Goal: Task Accomplishment & Management: Use online tool/utility

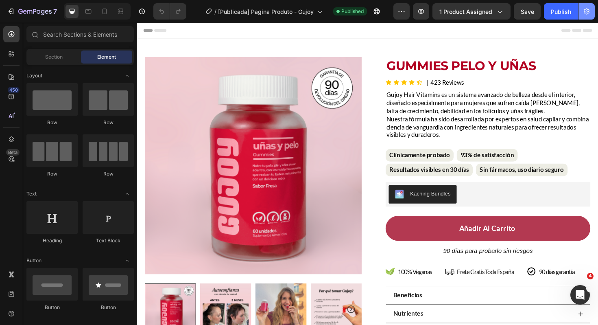
click at [593, 10] on button "button" at bounding box center [586, 11] width 16 height 16
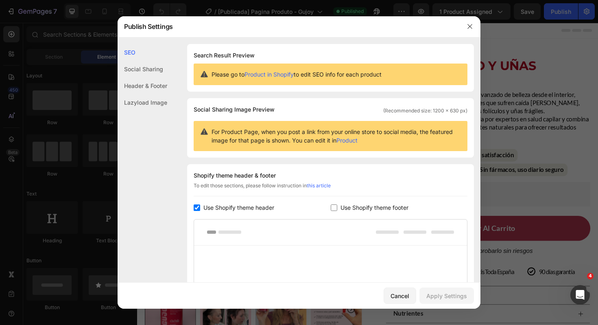
click at [141, 90] on div "Header & Footer" at bounding box center [143, 85] width 50 height 17
click at [146, 67] on div "Social Sharing" at bounding box center [143, 69] width 50 height 17
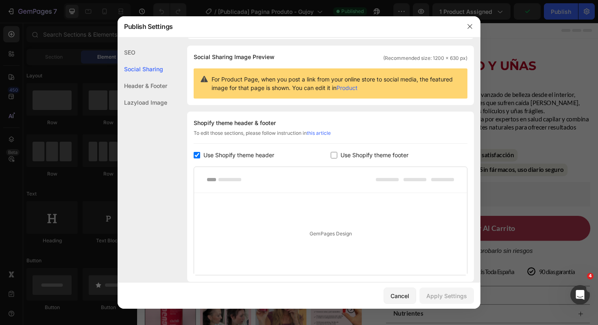
click at [144, 81] on div "Header & Footer" at bounding box center [143, 85] width 50 height 17
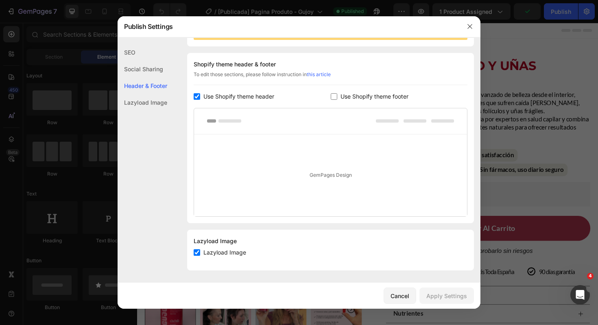
scroll to position [112, 0]
click at [140, 101] on div "Lazyload Image" at bounding box center [143, 102] width 50 height 17
click at [464, 22] on button "button" at bounding box center [469, 26] width 13 height 13
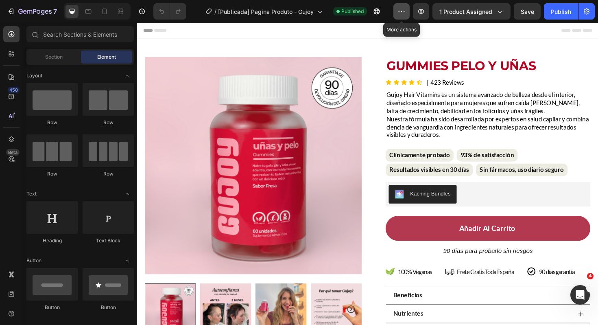
click at [410, 9] on button "button" at bounding box center [401, 11] width 16 height 16
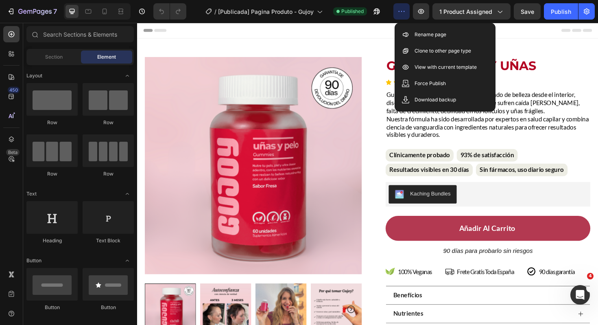
click at [410, 9] on button "button" at bounding box center [401, 11] width 16 height 16
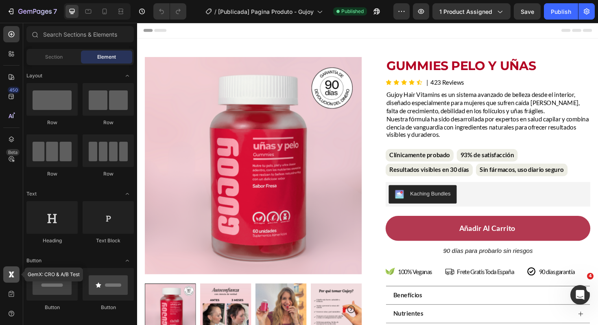
click at [9, 278] on icon at bounding box center [11, 274] width 8 height 8
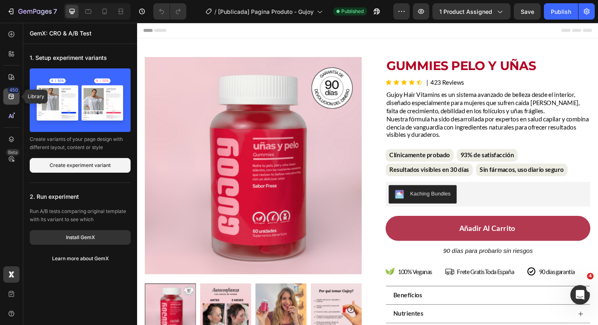
click at [10, 95] on icon at bounding box center [11, 96] width 8 height 8
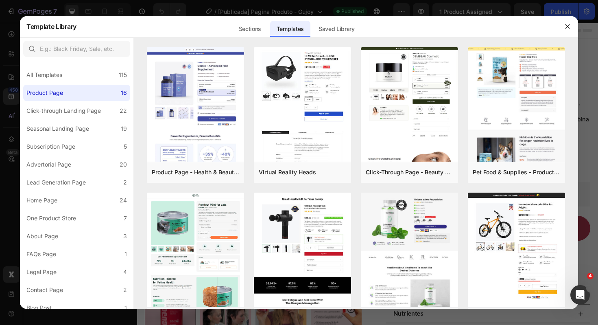
click at [8, 119] on div at bounding box center [299, 162] width 598 height 325
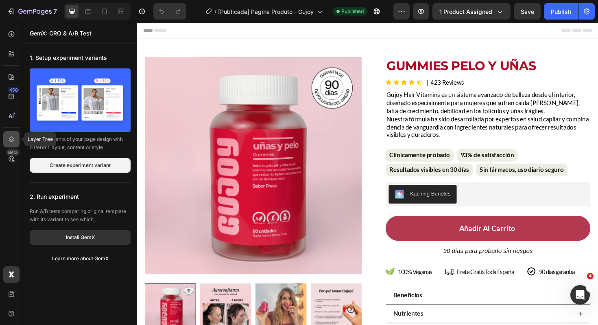
click at [9, 137] on icon at bounding box center [11, 139] width 8 height 8
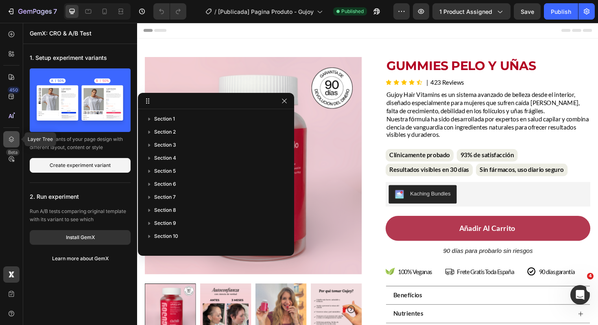
click at [9, 137] on icon at bounding box center [11, 139] width 8 height 8
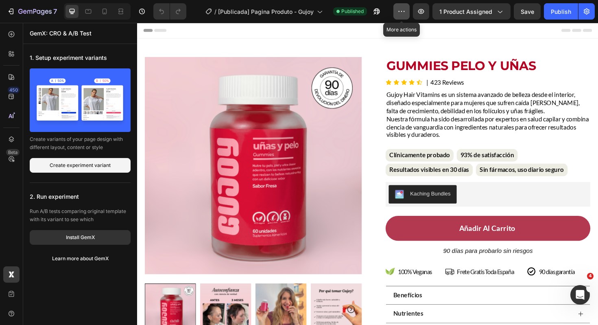
click at [405, 12] on icon "button" at bounding box center [401, 11] width 8 height 8
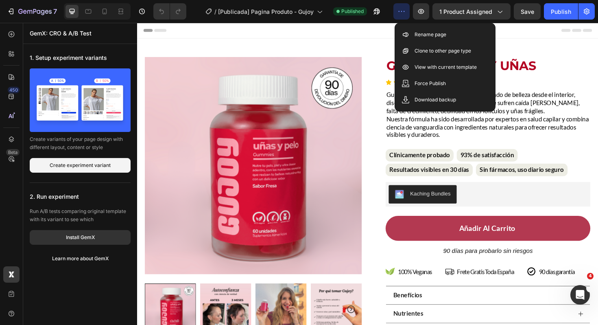
click at [405, 12] on icon "button" at bounding box center [401, 11] width 8 height 8
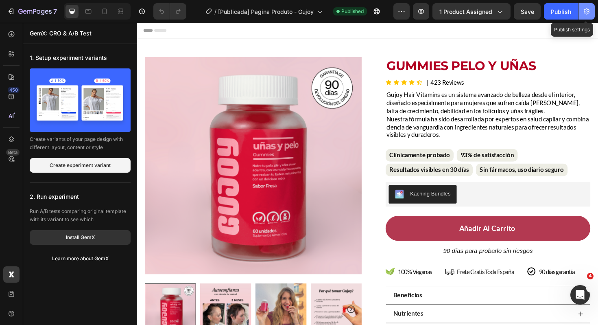
click at [589, 6] on button "button" at bounding box center [586, 11] width 16 height 16
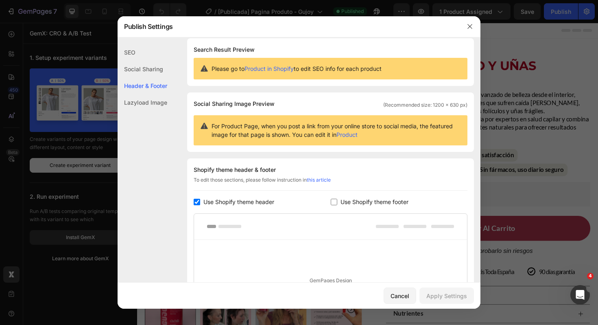
scroll to position [0, 0]
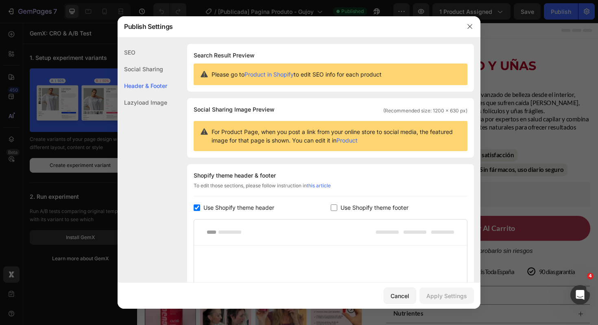
click at [476, 24] on div at bounding box center [469, 26] width 21 height 21
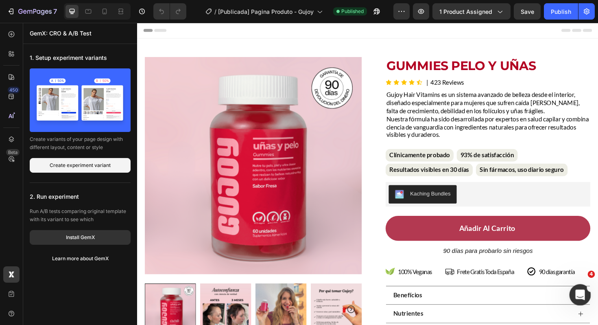
click at [570, 291] on div "Abertura do Messenger da Intercom" at bounding box center [578, 293] width 27 height 27
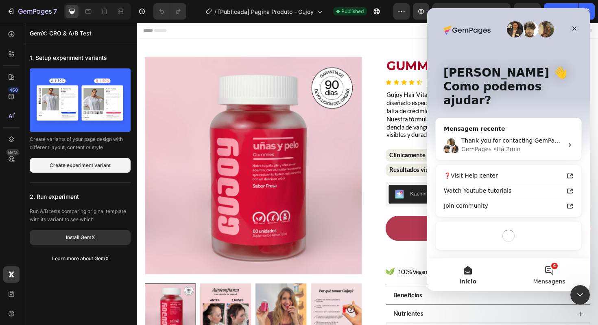
click at [543, 274] on button "4 Mensagens" at bounding box center [548, 274] width 81 height 33
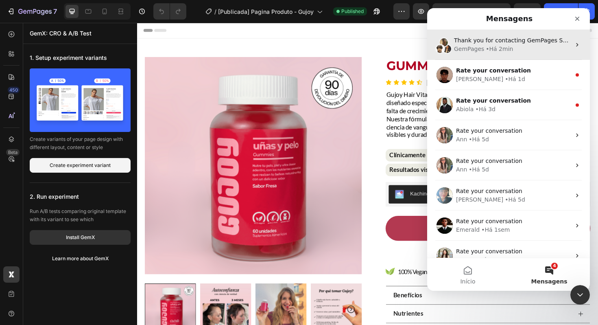
click at [487, 50] on div "• Há 2min" at bounding box center [499, 49] width 27 height 9
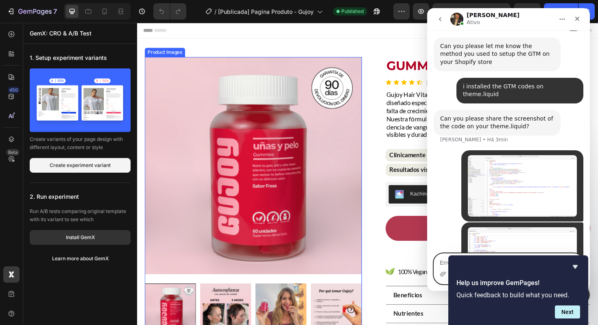
scroll to position [310, 0]
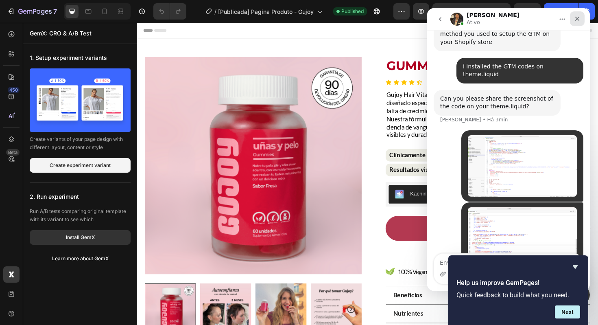
click at [571, 19] on div "Fechar" at bounding box center [577, 18] width 15 height 15
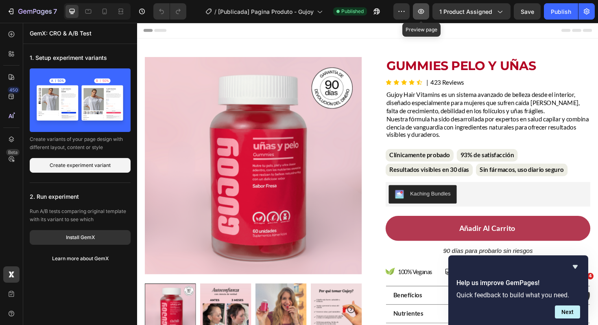
click at [424, 15] on button "button" at bounding box center [421, 11] width 16 height 16
click at [399, 14] on icon "button" at bounding box center [401, 11] width 8 height 8
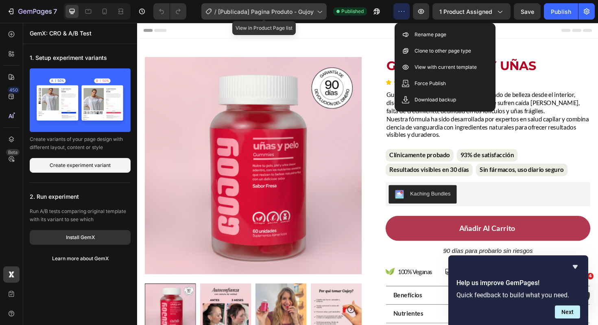
click at [319, 15] on icon at bounding box center [319, 11] width 8 height 8
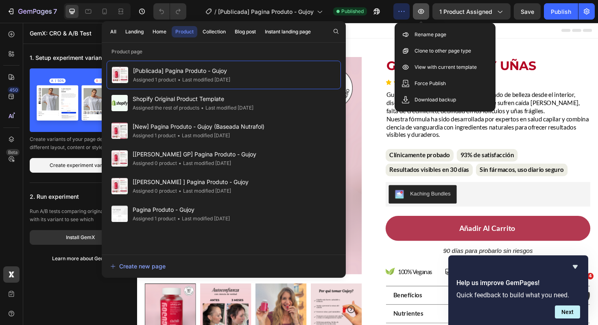
click at [422, 12] on icon "button" at bounding box center [421, 11] width 2 height 2
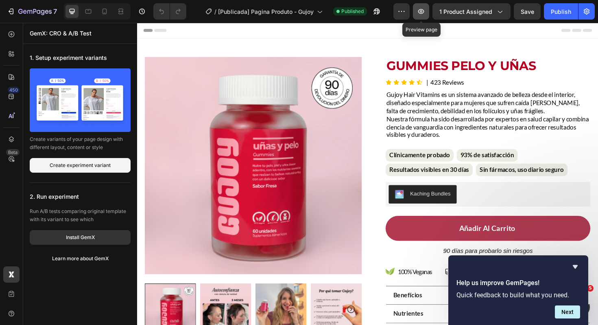
scroll to position [342, 0]
click at [572, 261] on div "Help us improve GemPages! Quick feedback to build what you need. Next" at bounding box center [518, 290] width 140 height 70
click at [573, 264] on icon "Hide survey" at bounding box center [575, 267] width 10 height 10
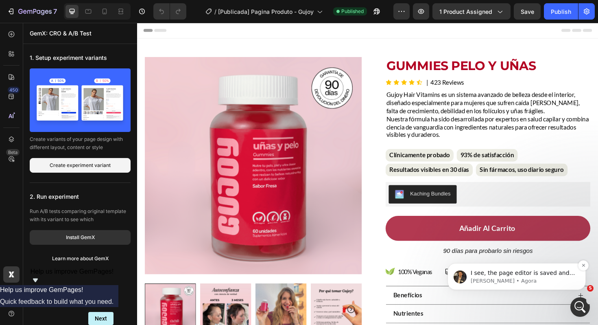
click at [551, 277] on p "George • Agora" at bounding box center [523, 280] width 105 height 7
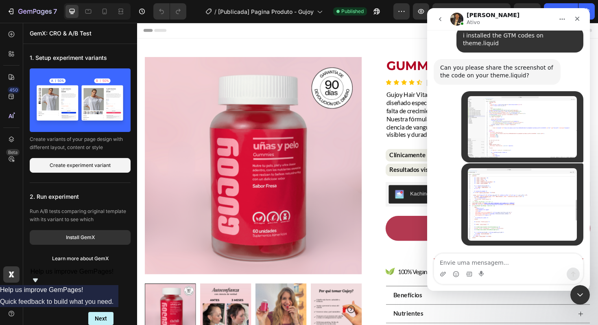
scroll to position [355, 0]
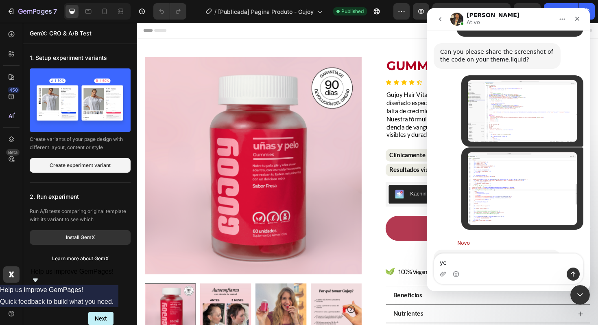
type textarea "yes"
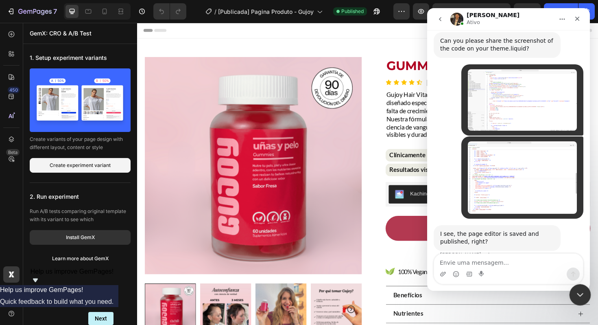
click at [585, 289] on div "Encerramento do Messenger da Intercom" at bounding box center [579, 293] width 20 height 20
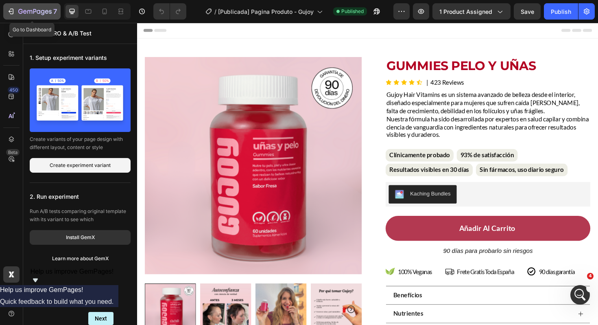
click at [11, 13] on icon "button" at bounding box center [11, 11] width 8 height 8
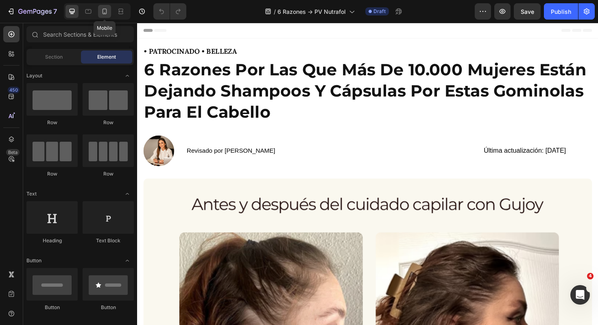
click at [111, 13] on div at bounding box center [104, 11] width 13 height 13
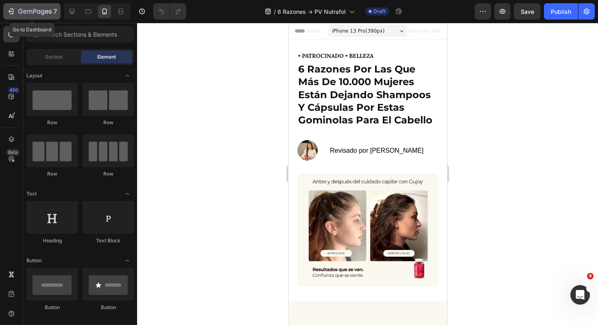
click at [7, 11] on icon "button" at bounding box center [11, 11] width 8 height 8
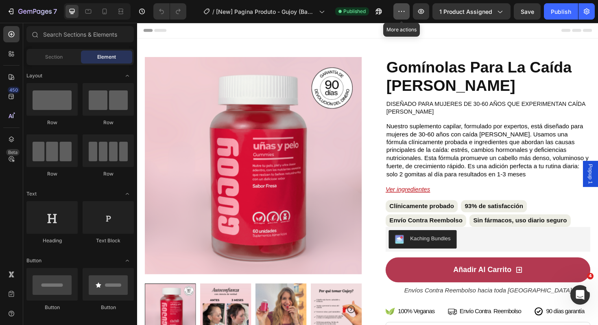
click at [400, 15] on icon "button" at bounding box center [401, 11] width 8 height 8
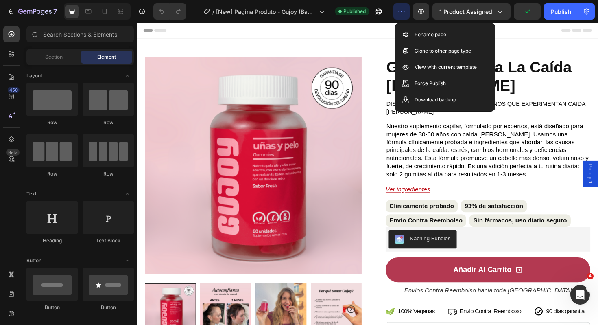
click at [400, 11] on icon "button" at bounding box center [401, 11] width 8 height 8
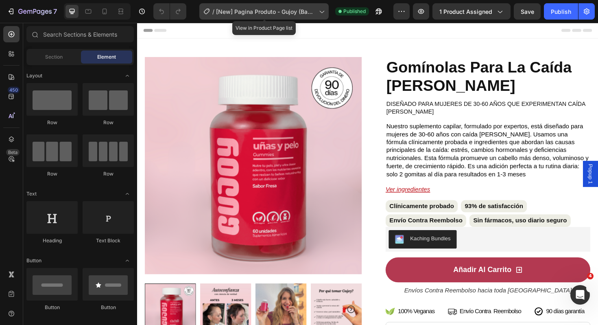
click at [241, 16] on div "/ [New] Pagina Produto - Gujoy (Baseada Nutrafol)" at bounding box center [263, 11] width 129 height 16
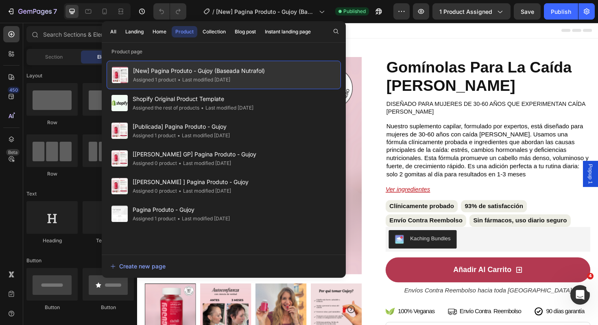
click at [248, 72] on span "[New] Pagina Produto - Gujoy (Baseada Nutrafol)" at bounding box center [199, 71] width 132 height 10
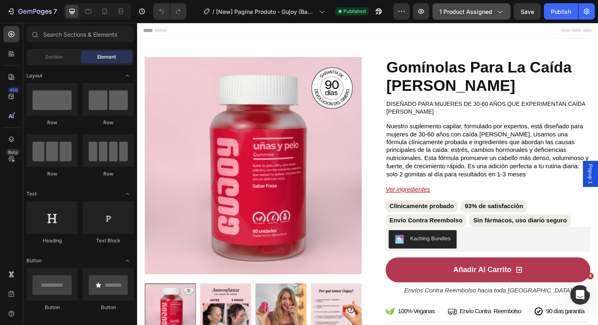
click at [500, 13] on icon "button" at bounding box center [499, 11] width 8 height 8
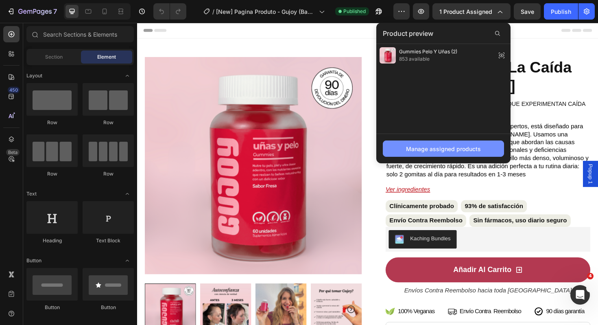
click at [431, 150] on div "Manage assigned products" at bounding box center [443, 148] width 75 height 9
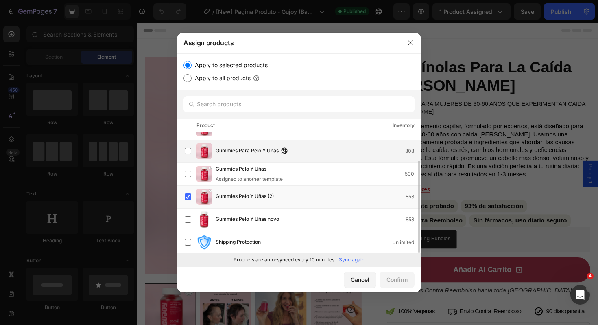
scroll to position [38, 0]
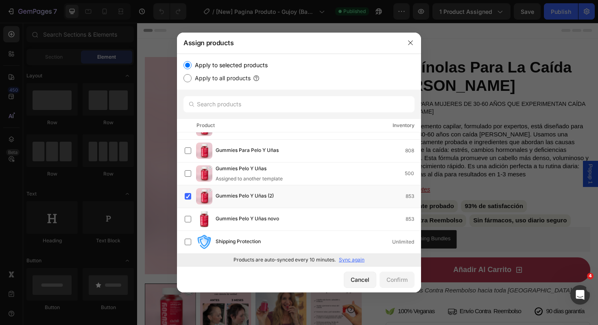
click at [417, 44] on div at bounding box center [410, 42] width 21 height 21
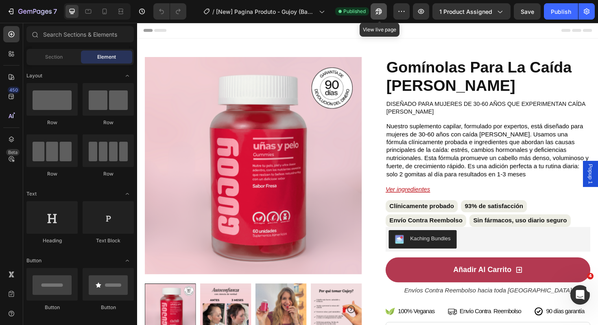
click at [381, 13] on icon "button" at bounding box center [379, 11] width 8 height 8
click at [105, 9] on icon at bounding box center [104, 12] width 4 height 6
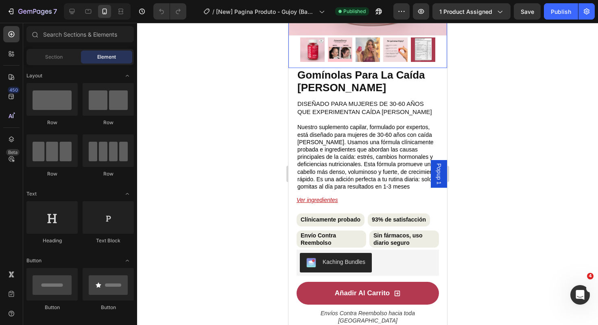
scroll to position [166, 0]
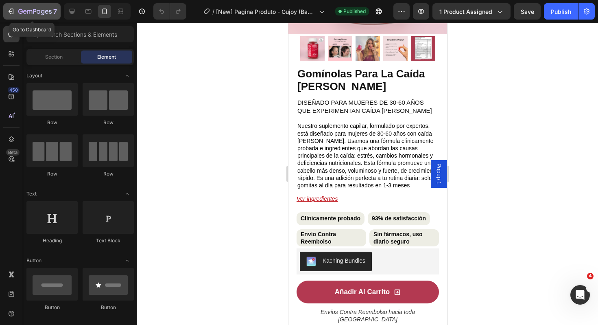
click at [16, 11] on div "7" at bounding box center [32, 12] width 50 height 10
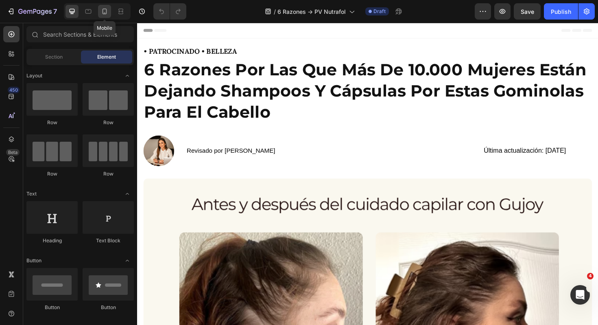
click at [106, 14] on icon at bounding box center [104, 11] width 8 height 8
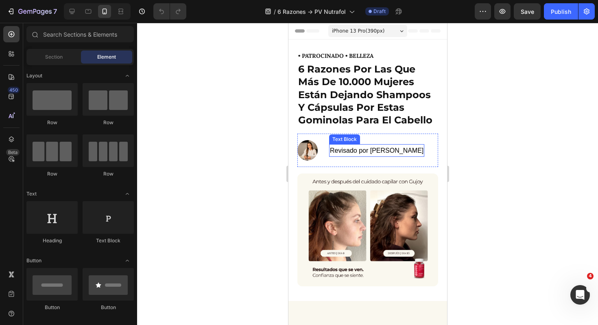
scroll to position [43, 0]
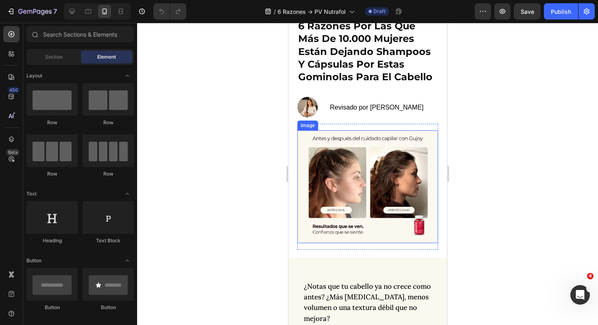
click at [351, 161] on img at bounding box center [367, 186] width 141 height 113
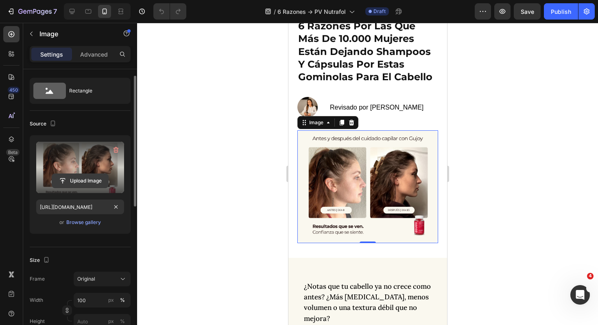
scroll to position [0, 0]
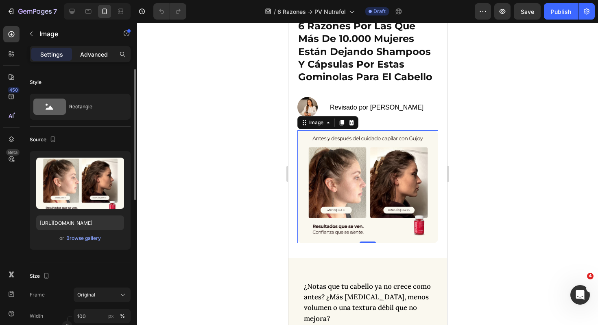
click at [85, 49] on div "Advanced" at bounding box center [94, 54] width 41 height 13
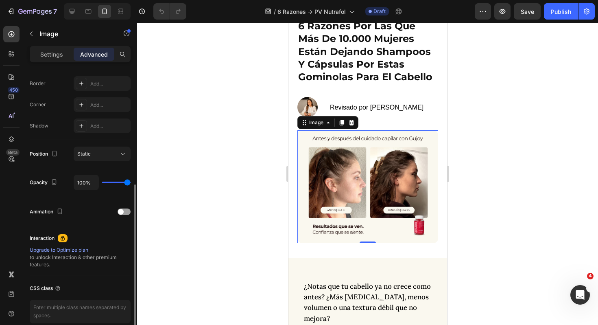
scroll to position [264, 0]
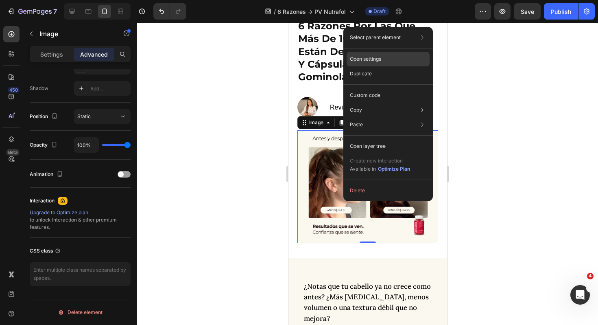
click at [394, 59] on div "Open settings" at bounding box center [388, 59] width 83 height 15
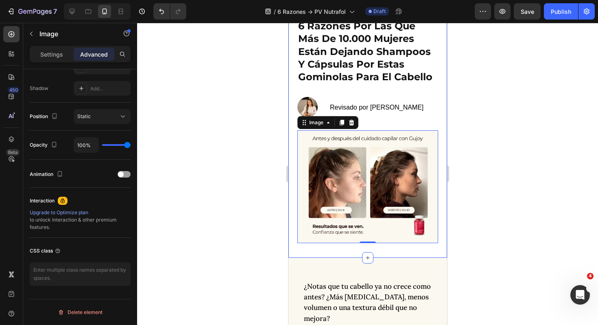
click at [259, 180] on div at bounding box center [367, 174] width 461 height 302
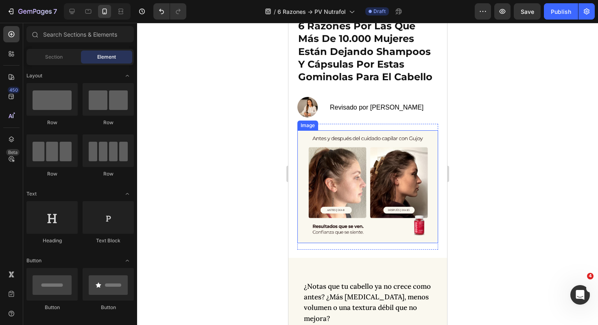
click at [347, 174] on img at bounding box center [367, 186] width 141 height 113
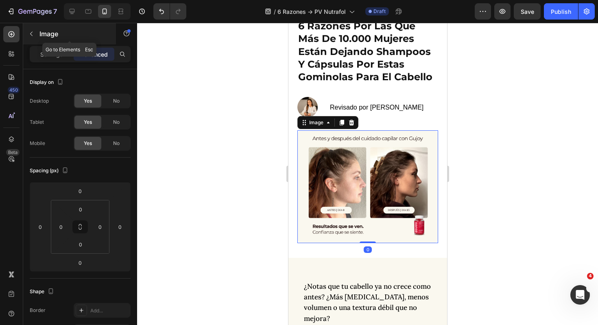
click at [33, 34] on icon "button" at bounding box center [31, 34] width 7 height 7
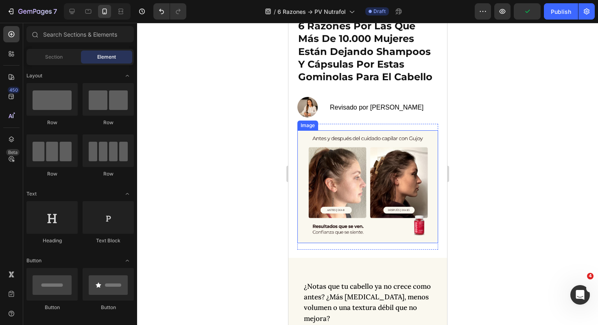
click at [329, 185] on img at bounding box center [367, 186] width 141 height 113
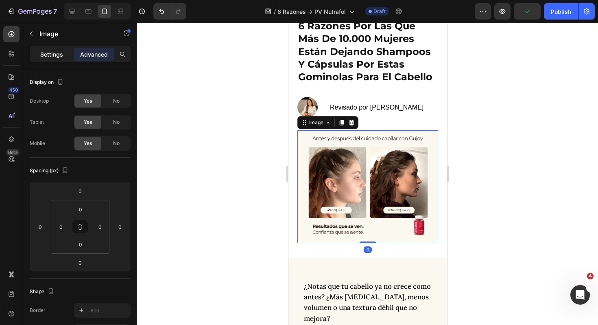
click at [62, 59] on div "Settings" at bounding box center [51, 54] width 41 height 13
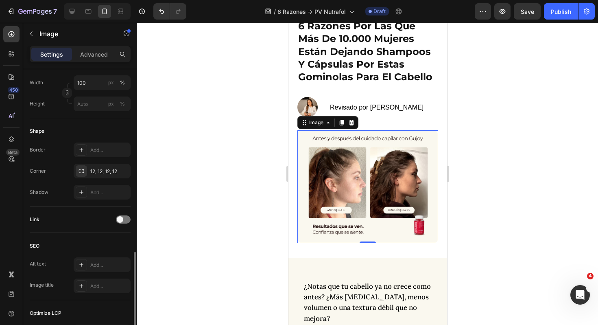
scroll to position [314, 0]
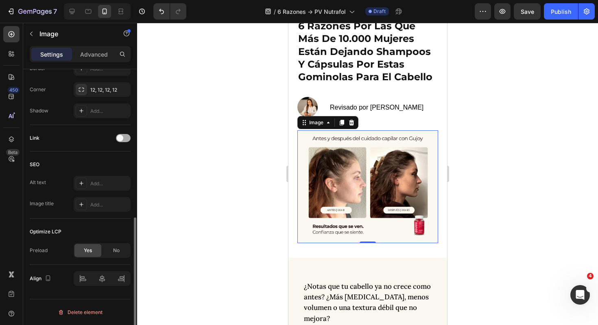
click at [120, 139] on span at bounding box center [120, 138] width 7 height 7
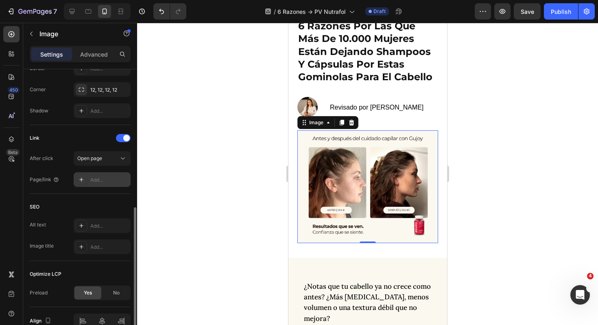
click at [100, 177] on div "Add..." at bounding box center [109, 179] width 38 height 7
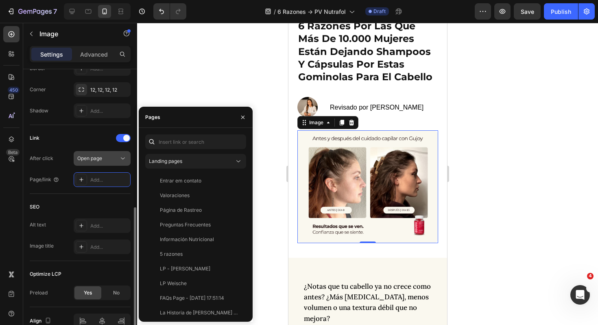
click at [102, 158] on span "Open page" at bounding box center [89, 158] width 25 height 6
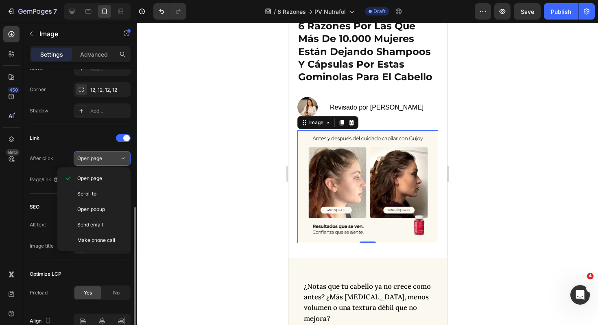
click at [102, 158] on span "Open page" at bounding box center [89, 158] width 25 height 6
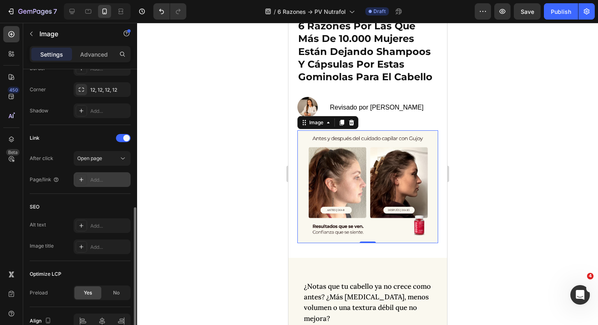
click at [92, 179] on div "Add..." at bounding box center [109, 179] width 38 height 7
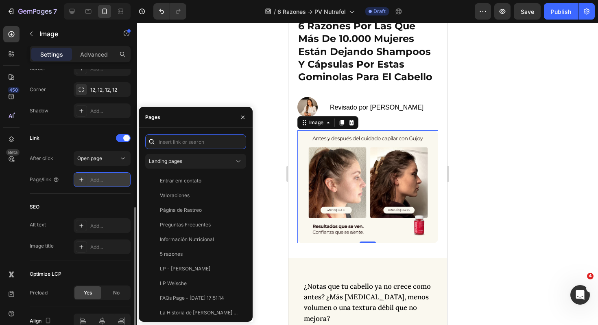
paste input "https://gujoy.es/products/gummies-pelo-y-unas-copy"
type input "https://gujoy.es/products/gummies-pelo-y-unas-copy"
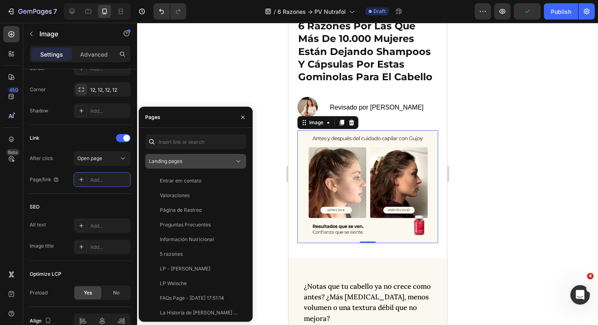
click at [209, 159] on div "Landing pages" at bounding box center [191, 160] width 85 height 7
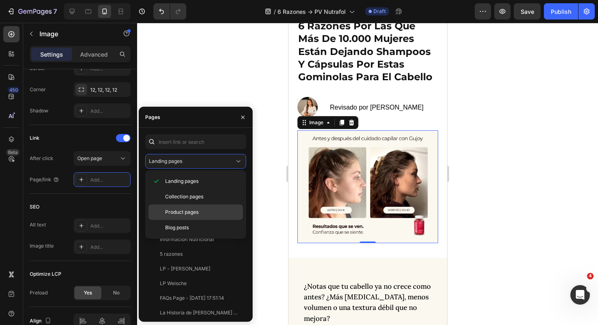
click at [192, 210] on span "Product pages" at bounding box center [181, 211] width 33 height 7
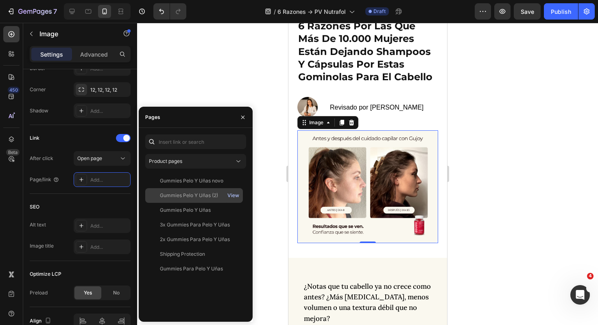
click at [232, 195] on div "View" at bounding box center [233, 195] width 12 height 7
click at [169, 197] on div "Gummies Pelo Y Uñas (2)" at bounding box center [189, 195] width 58 height 7
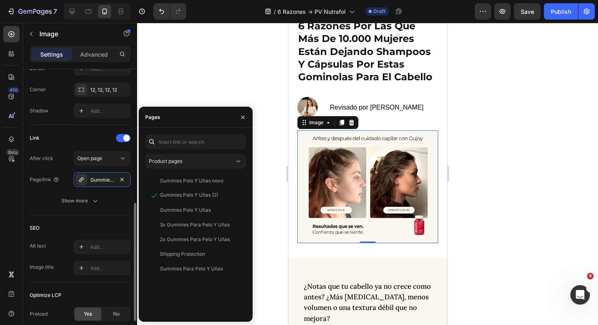
click at [58, 218] on div "SEO Alt text Add... Image title Add..." at bounding box center [80, 248] width 101 height 67
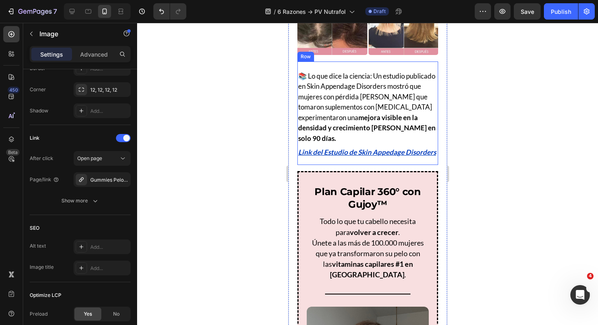
scroll to position [688, 0]
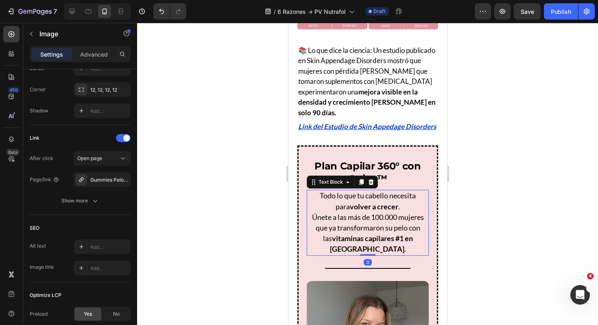
click at [424, 190] on p "Todo lo que tu cabello necesita para volver a crecer . Únete a las más de 100.0…" at bounding box center [367, 222] width 120 height 64
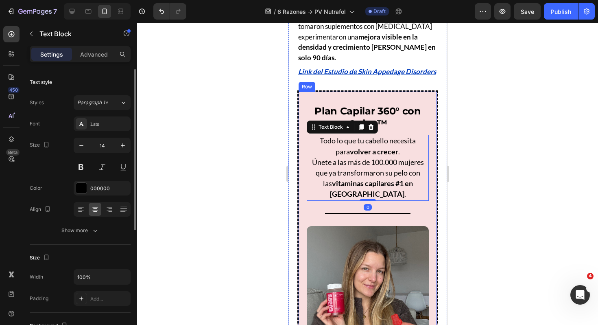
scroll to position [786, 0]
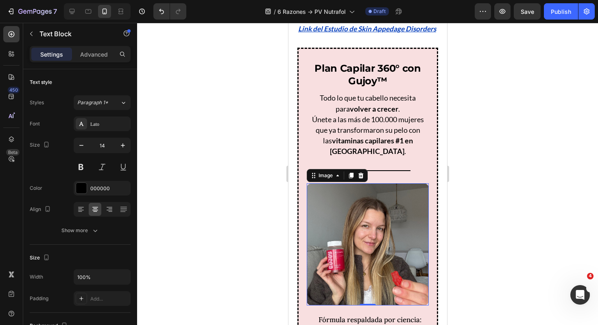
click at [411, 196] on img at bounding box center [367, 244] width 122 height 122
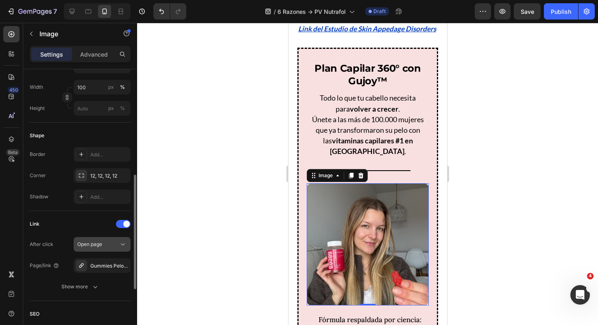
scroll to position [251, 0]
click at [99, 263] on div "Gummies Pelo Y Uñas (2)" at bounding box center [102, 263] width 24 height 7
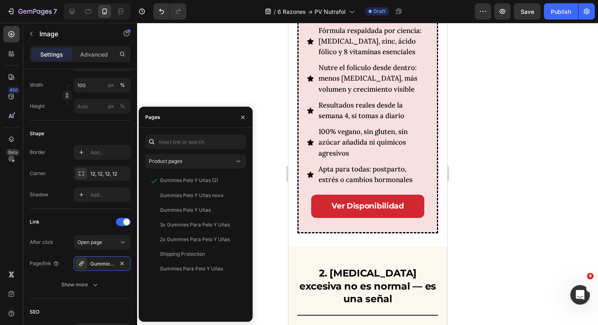
scroll to position [1075, 0]
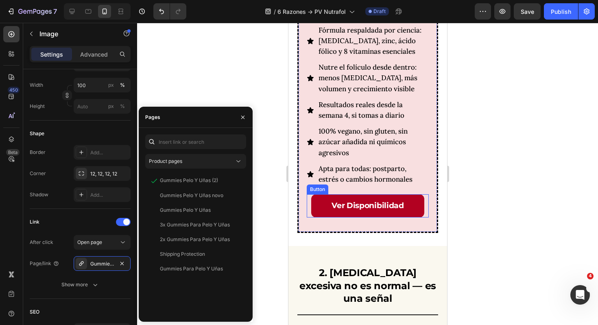
click at [403, 194] on link "Ver Disponibilidad" at bounding box center [367, 205] width 113 height 23
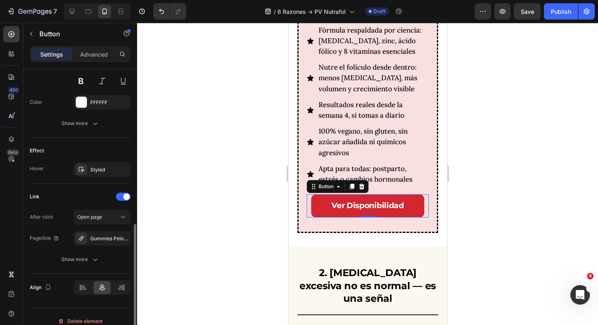
scroll to position [368, 0]
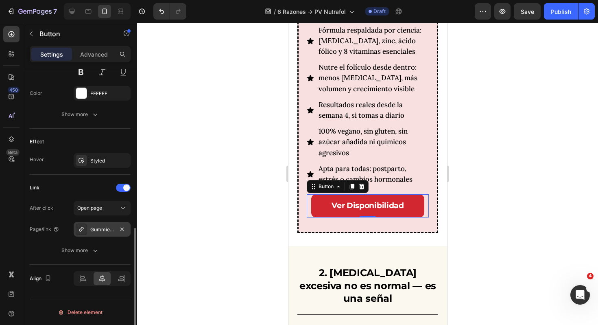
click at [96, 231] on div "Gummies Pelo Y Uñas (2)" at bounding box center [102, 229] width 24 height 7
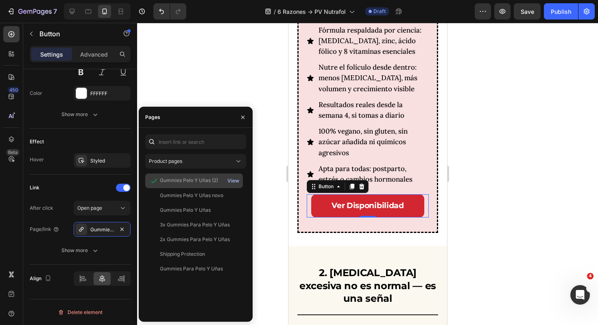
click at [232, 180] on div "View" at bounding box center [233, 180] width 12 height 7
click at [204, 177] on div "Gummies Pelo Y Uñas (2)" at bounding box center [189, 180] width 58 height 7
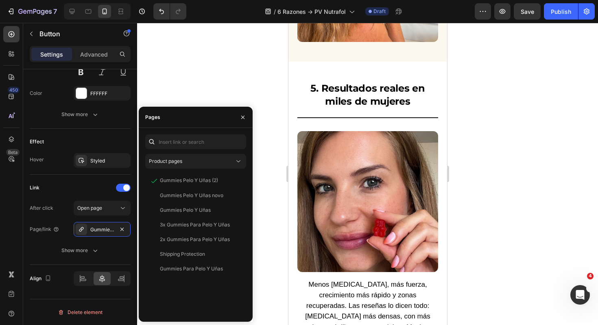
scroll to position [1930, 0]
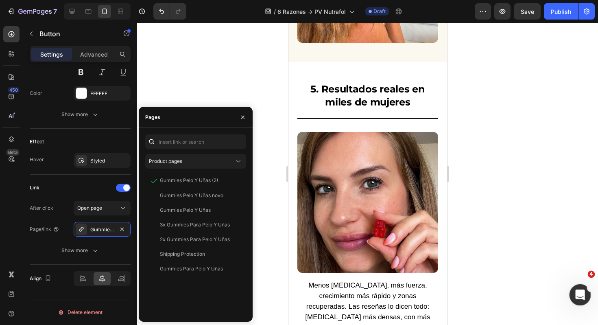
click at [569, 296] on html at bounding box center [579, 293] width 20 height 20
click at [570, 296] on div "Abertura do Messenger da Intercom" at bounding box center [578, 293] width 27 height 27
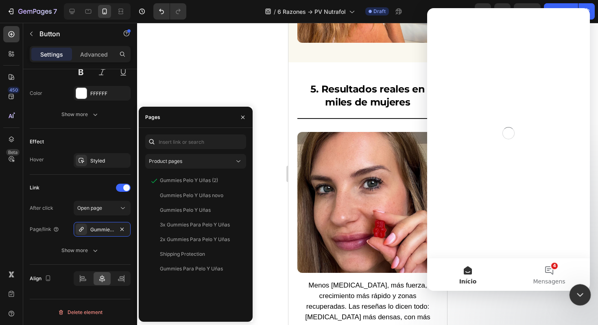
scroll to position [0, 0]
click at [559, 278] on span "Mensagens" at bounding box center [549, 281] width 32 height 6
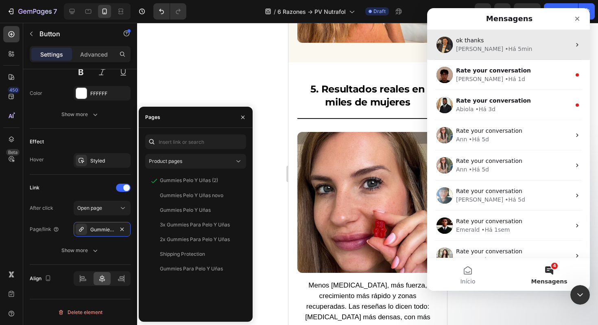
click at [493, 38] on div "ok thanks" at bounding box center [513, 40] width 115 height 9
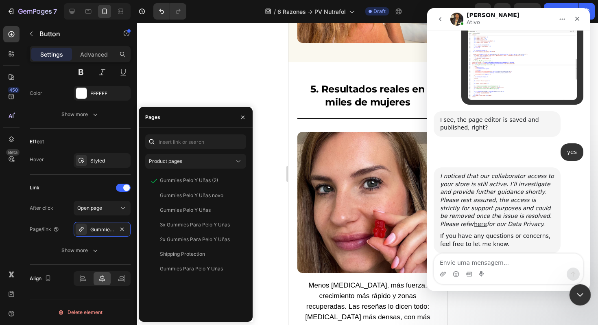
scroll to position [483, 0]
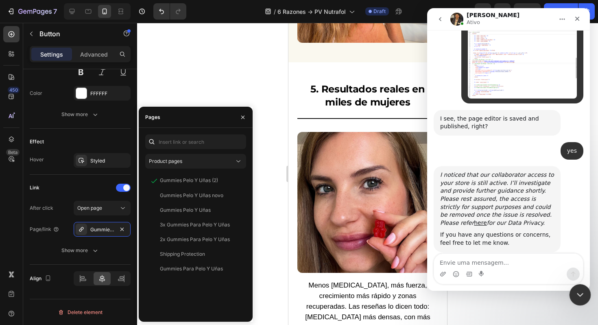
click at [584, 300] on div "Encerramento do Messenger da Intercom" at bounding box center [579, 293] width 20 height 20
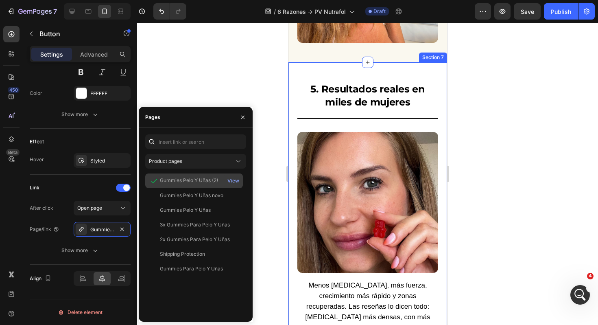
click at [183, 179] on div "Gummies Pelo Y Uñas (2)" at bounding box center [189, 180] width 58 height 7
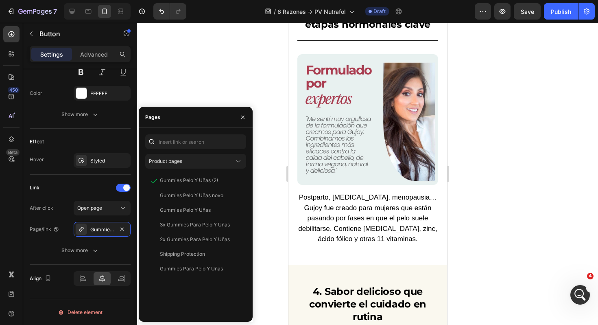
scroll to position [1544, 0]
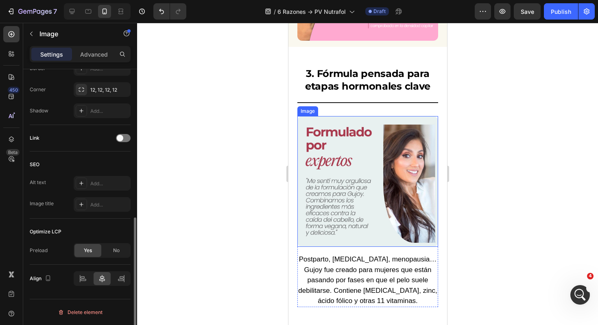
click at [343, 160] on img at bounding box center [367, 181] width 141 height 131
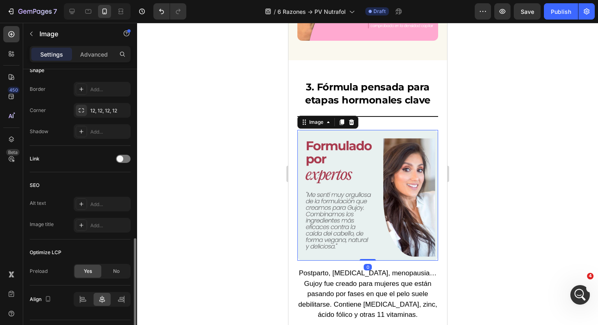
scroll to position [314, 0]
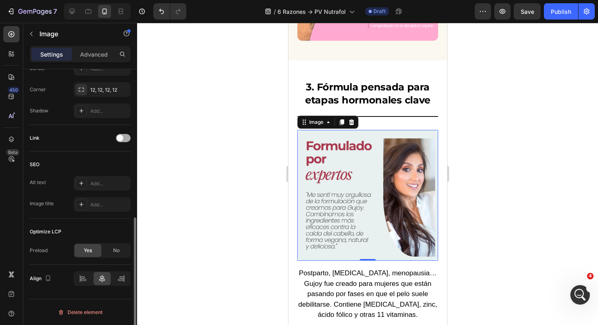
click at [123, 135] on div at bounding box center [123, 138] width 15 height 8
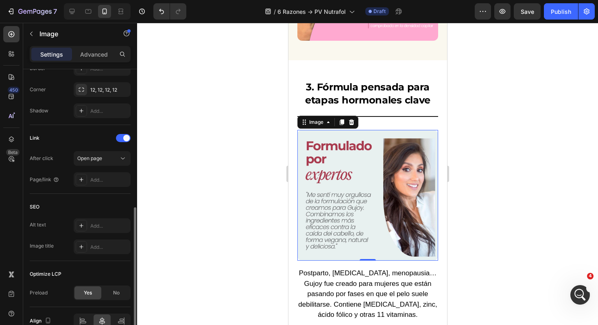
click at [100, 192] on div "Link After click Open page Page/link Add..." at bounding box center [80, 159] width 101 height 69
click at [102, 185] on div "Add..." at bounding box center [102, 179] width 57 height 15
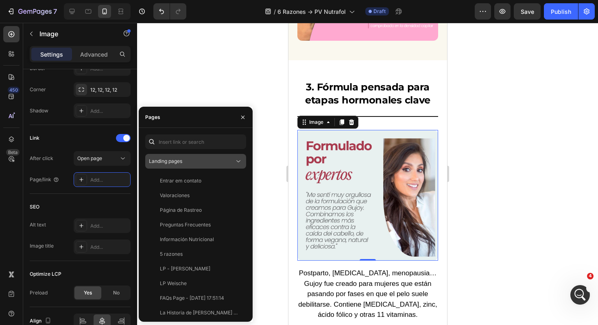
click at [208, 154] on button "Landing pages" at bounding box center [195, 161] width 101 height 15
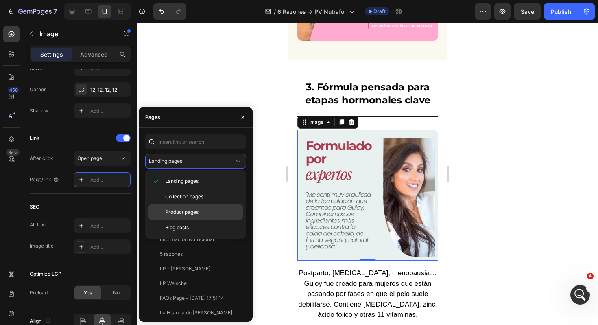
click at [190, 209] on span "Product pages" at bounding box center [181, 211] width 33 height 7
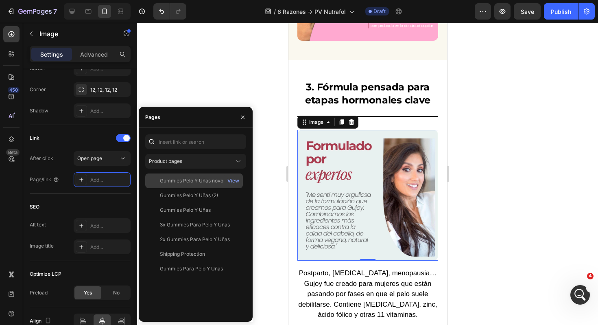
click at [201, 180] on div "Gummies Pelo Y Uñas novo" at bounding box center [191, 180] width 63 height 7
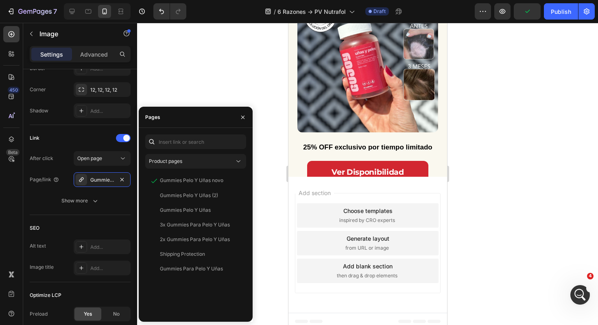
scroll to position [2602, 0]
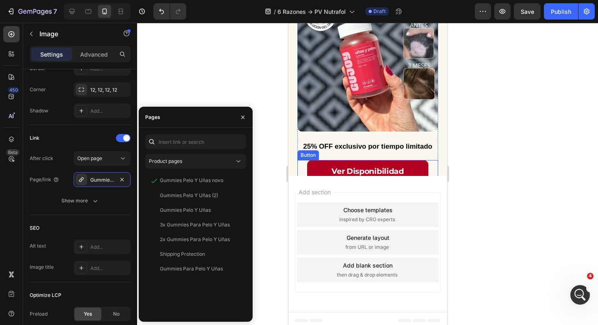
click at [425, 162] on link "Ver Disponibilidad" at bounding box center [367, 171] width 121 height 23
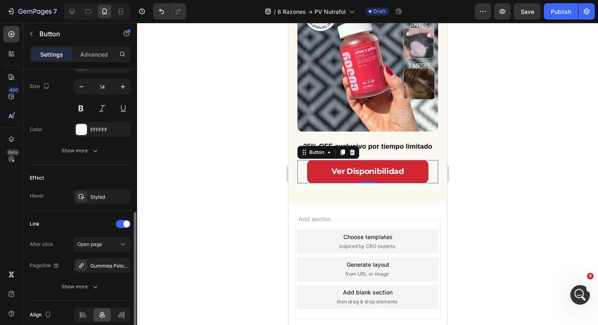
scroll to position [368, 0]
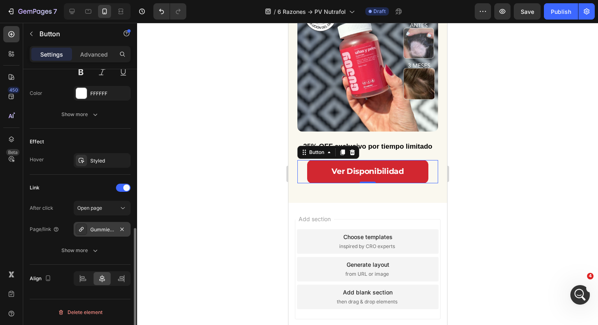
click at [95, 232] on div "Gummies Pelo Y Uñas (2)" at bounding box center [102, 229] width 24 height 7
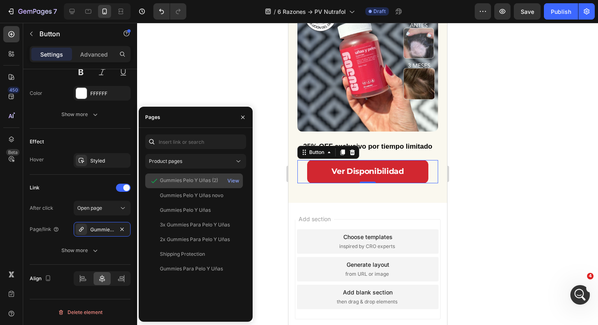
click at [175, 180] on div "Gummies Pelo Y Uñas (2)" at bounding box center [189, 180] width 58 height 7
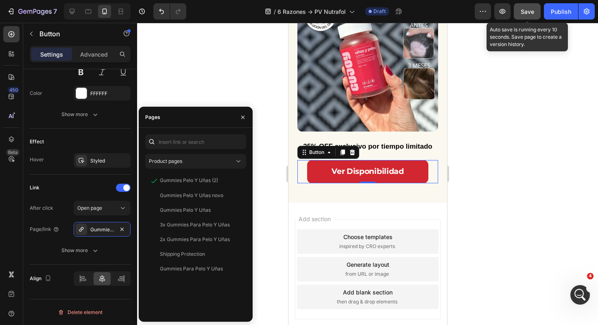
click at [525, 15] on div "Save" at bounding box center [527, 11] width 13 height 9
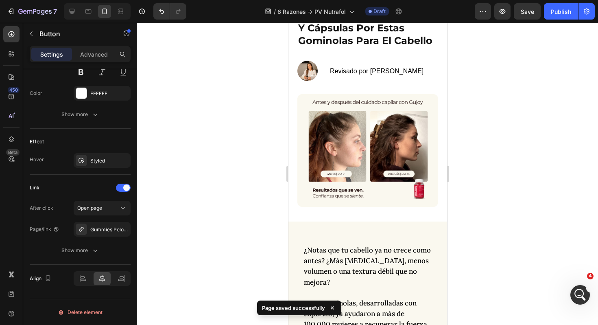
scroll to position [0, 0]
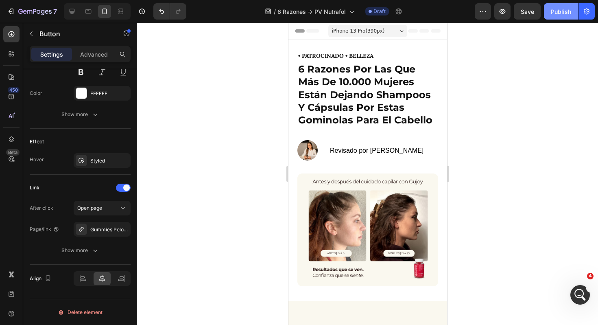
click at [560, 18] on button "Publish" at bounding box center [561, 11] width 34 height 16
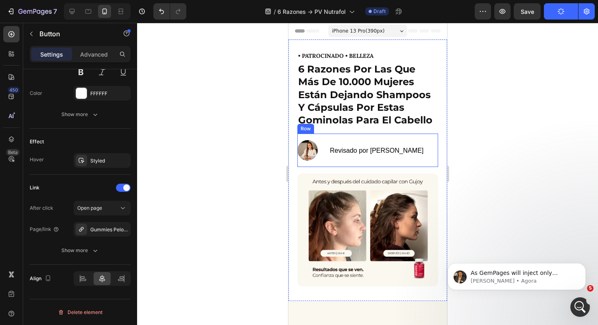
scroll to position [555, 0]
click at [509, 276] on div "As GemPages will inject only contents to the body part of the page to show, fir…" at bounding box center [522, 273] width 107 height 11
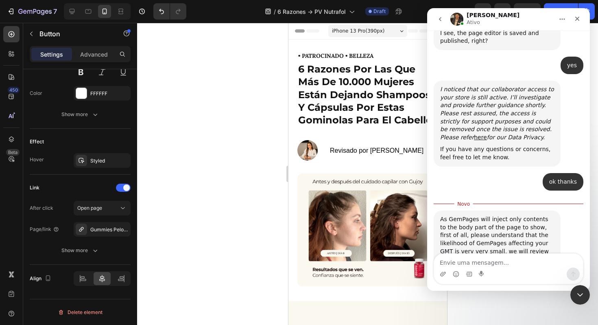
scroll to position [568, 0]
click at [574, 294] on icon "Encerramento do Messenger da Intercom" at bounding box center [579, 293] width 10 height 10
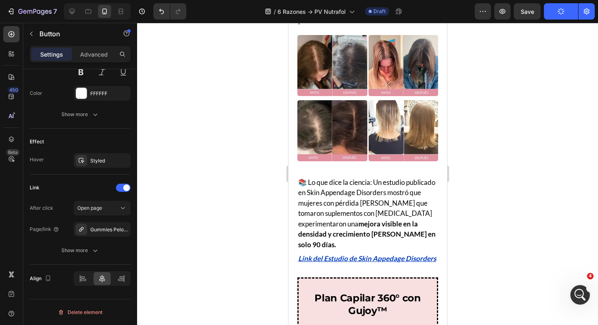
scroll to position [547, 0]
